Goal: Transaction & Acquisition: Purchase product/service

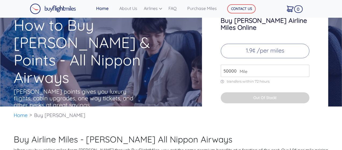
click at [305, 65] on input "50000" at bounding box center [265, 71] width 89 height 12
click at [303, 65] on input "49000" at bounding box center [265, 71] width 89 height 12
click at [304, 67] on input "49000" at bounding box center [265, 71] width 89 height 12
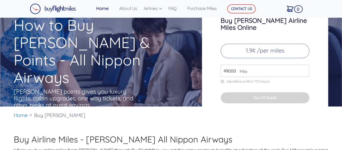
click at [305, 67] on input "49000" at bounding box center [265, 71] width 89 height 12
click at [305, 66] on input "49000" at bounding box center [265, 71] width 89 height 12
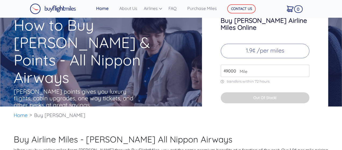
click at [304, 66] on input "49000" at bounding box center [265, 71] width 89 height 12
click at [265, 67] on input "49000" at bounding box center [265, 71] width 89 height 12
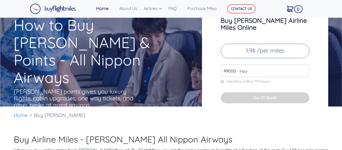
click at [265, 67] on input "49000" at bounding box center [265, 71] width 89 height 12
type input "3500"
click at [250, 114] on ul "Home Buy ANA Miles" at bounding box center [171, 115] width 314 height 17
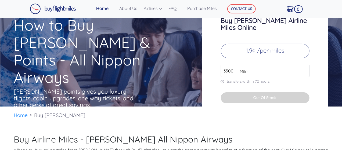
click at [270, 92] on button "Out Of Stock!" at bounding box center [265, 97] width 89 height 11
click at [261, 83] on div "Buy ANA Airline Miles Online 1.9¢ /per miles 3500 Mile transfers within 72 hour…" at bounding box center [265, 56] width 126 height 107
